Goal: Check status: Check status

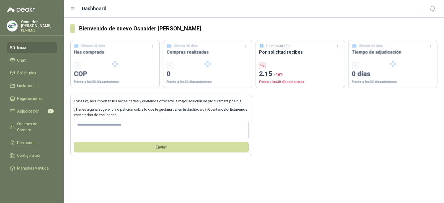
click at [219, 143] on button "Envíar" at bounding box center [161, 147] width 175 height 11
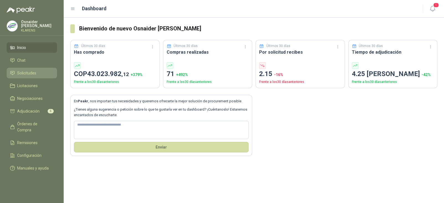
click at [22, 73] on span "Solicitudes" at bounding box center [26, 73] width 19 height 6
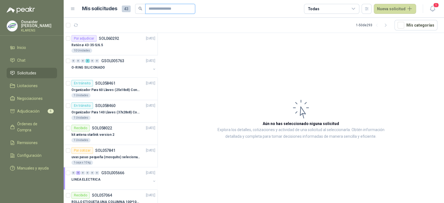
click at [166, 11] on input "text" at bounding box center [168, 8] width 39 height 9
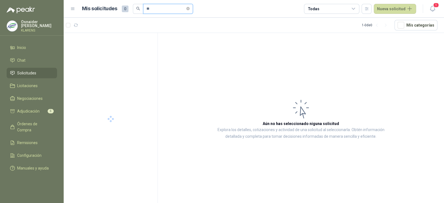
type input "*"
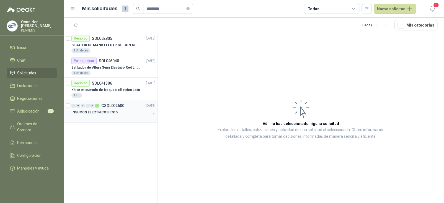
click at [136, 109] on div "INSUMOS ELECTRICOS F:915" at bounding box center [110, 112] width 79 height 7
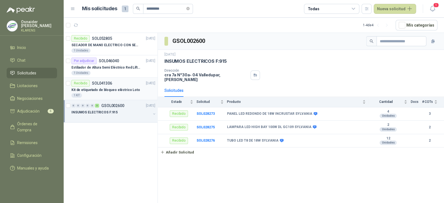
click at [111, 84] on div "Recibido SOL041306 [DATE]" at bounding box center [113, 83] width 84 height 7
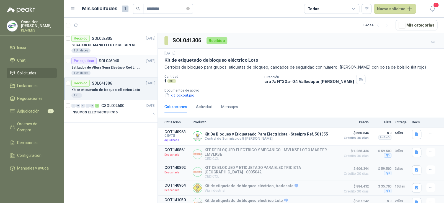
click at [126, 67] on p "Estibador de Altura Semi Eléctrico Red Lift 1.5 Ton / 3.3 mt KS-1533" at bounding box center [105, 67] width 69 height 5
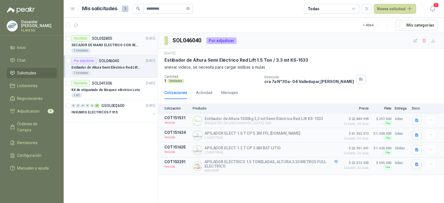
click at [125, 46] on p "SECADOR DE MANO ELECTRICO CON SENSOR" at bounding box center [105, 45] width 69 height 5
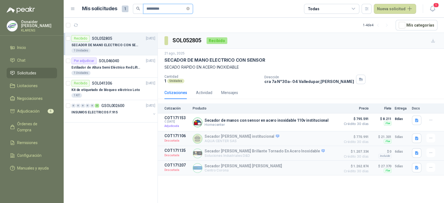
drag, startPoint x: 181, startPoint y: 7, endPoint x: 143, endPoint y: 12, distance: 38.0
click at [143, 12] on span "*********" at bounding box center [168, 9] width 50 height 10
type input "**********"
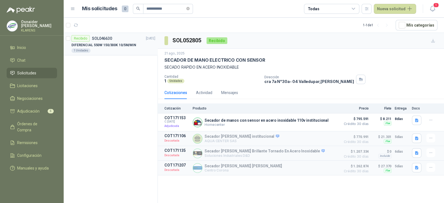
click at [117, 45] on p "DIFERENCIAL 550W 150/300K 10/5M/MIN" at bounding box center [103, 45] width 65 height 5
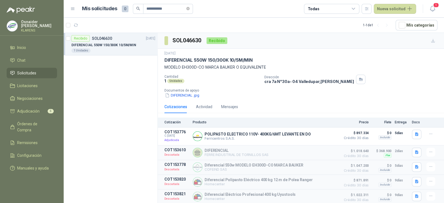
scroll to position [1, 0]
click at [196, 40] on h3 "SOL046630" at bounding box center [187, 40] width 30 height 9
copy h3 "SOL046630"
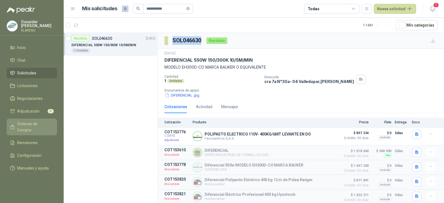
click at [33, 125] on span "Órdenes de Compra" at bounding box center [34, 127] width 35 height 12
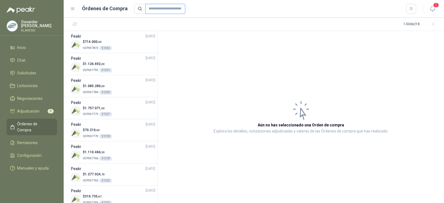
click at [168, 10] on input "text" at bounding box center [165, 9] width 40 height 10
paste input "*********"
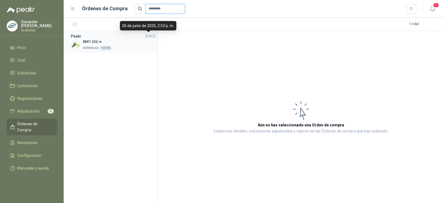
type input "*********"
click at [140, 39] on div "Peakr [DATE]" at bounding box center [113, 36] width 84 height 6
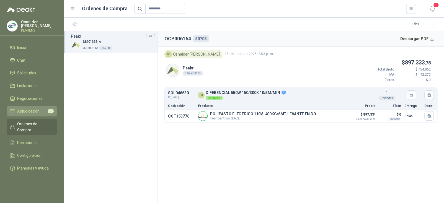
click at [29, 109] on span "Adjudicación" at bounding box center [28, 111] width 22 height 6
click at [36, 109] on span "Adjudicación" at bounding box center [28, 111] width 22 height 6
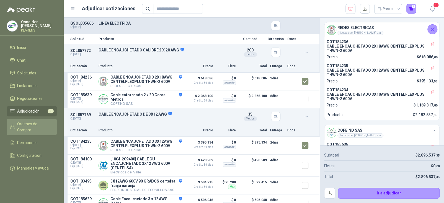
click at [27, 122] on span "Órdenes de Compra" at bounding box center [34, 127] width 35 height 12
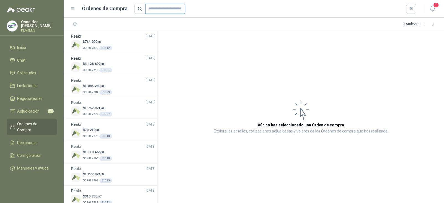
click at [167, 5] on input "text" at bounding box center [165, 9] width 40 height 10
click at [163, 11] on input "text" at bounding box center [165, 9] width 40 height 10
paste input "*"
click at [170, 7] on input "text" at bounding box center [165, 9] width 40 height 10
type input "**********"
